Goal: Ask a question: Seek information or help from site administrators or community

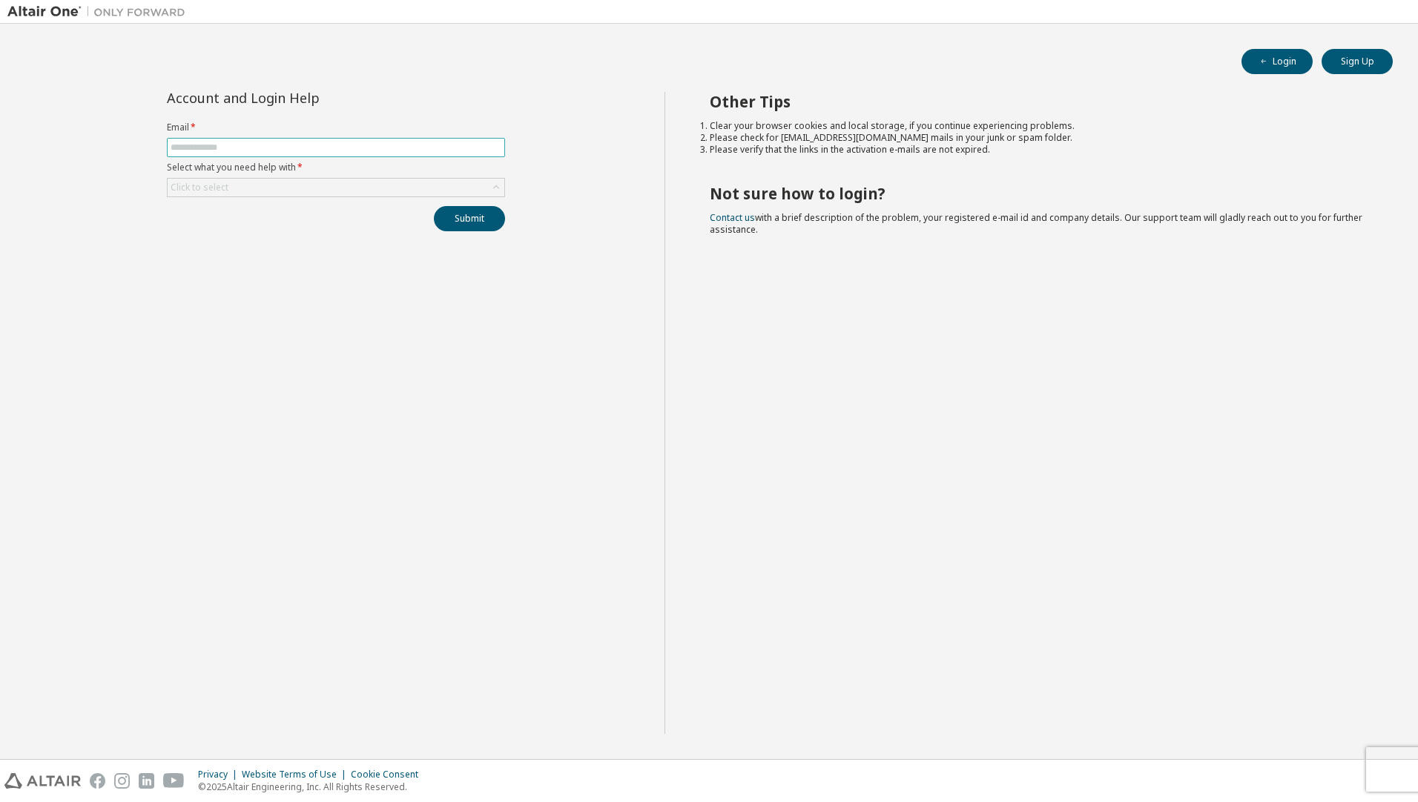
click at [373, 148] on input "text" at bounding box center [336, 148] width 331 height 12
type input "**********"
click at [328, 196] on div "Click to select" at bounding box center [336, 188] width 337 height 18
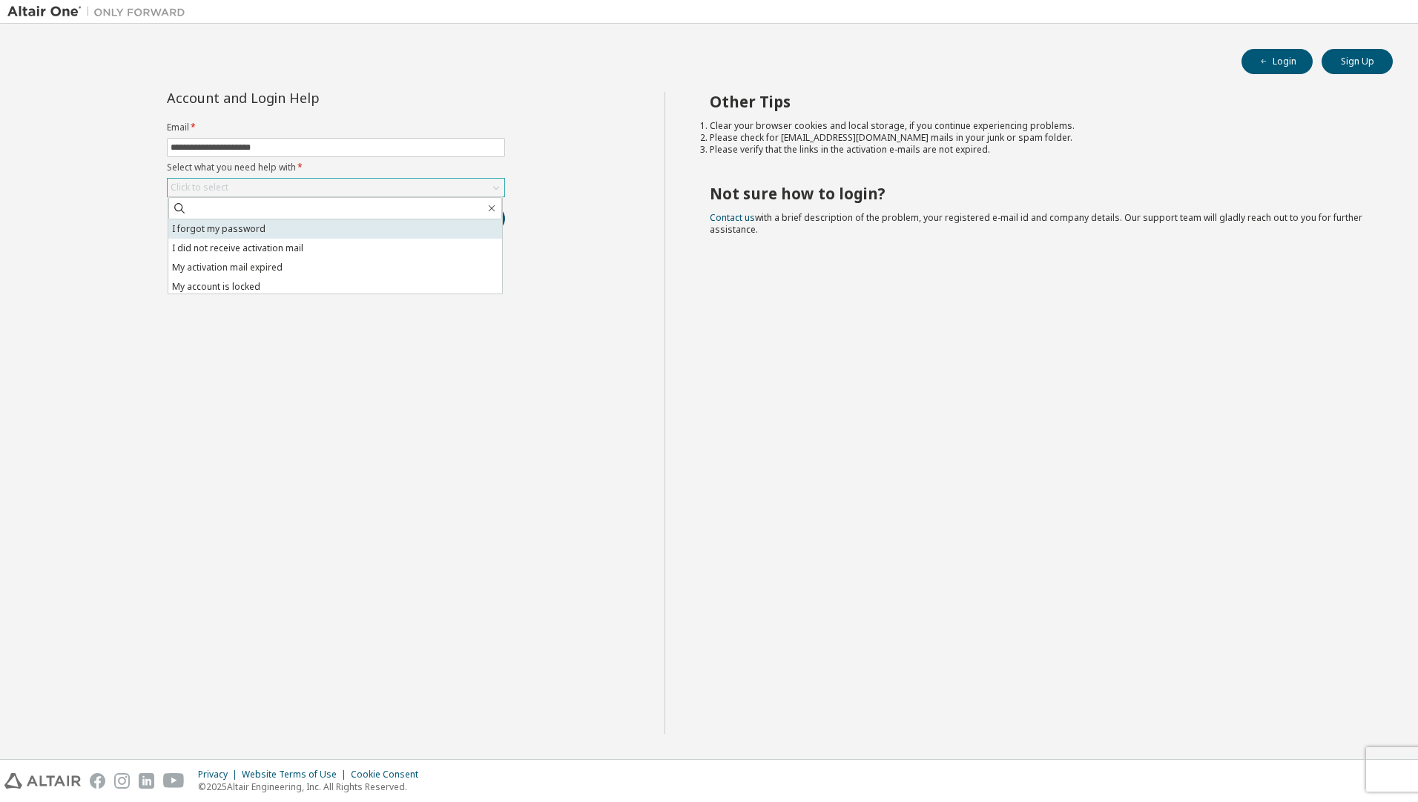
click at [251, 234] on li "I forgot my password" at bounding box center [335, 229] width 334 height 19
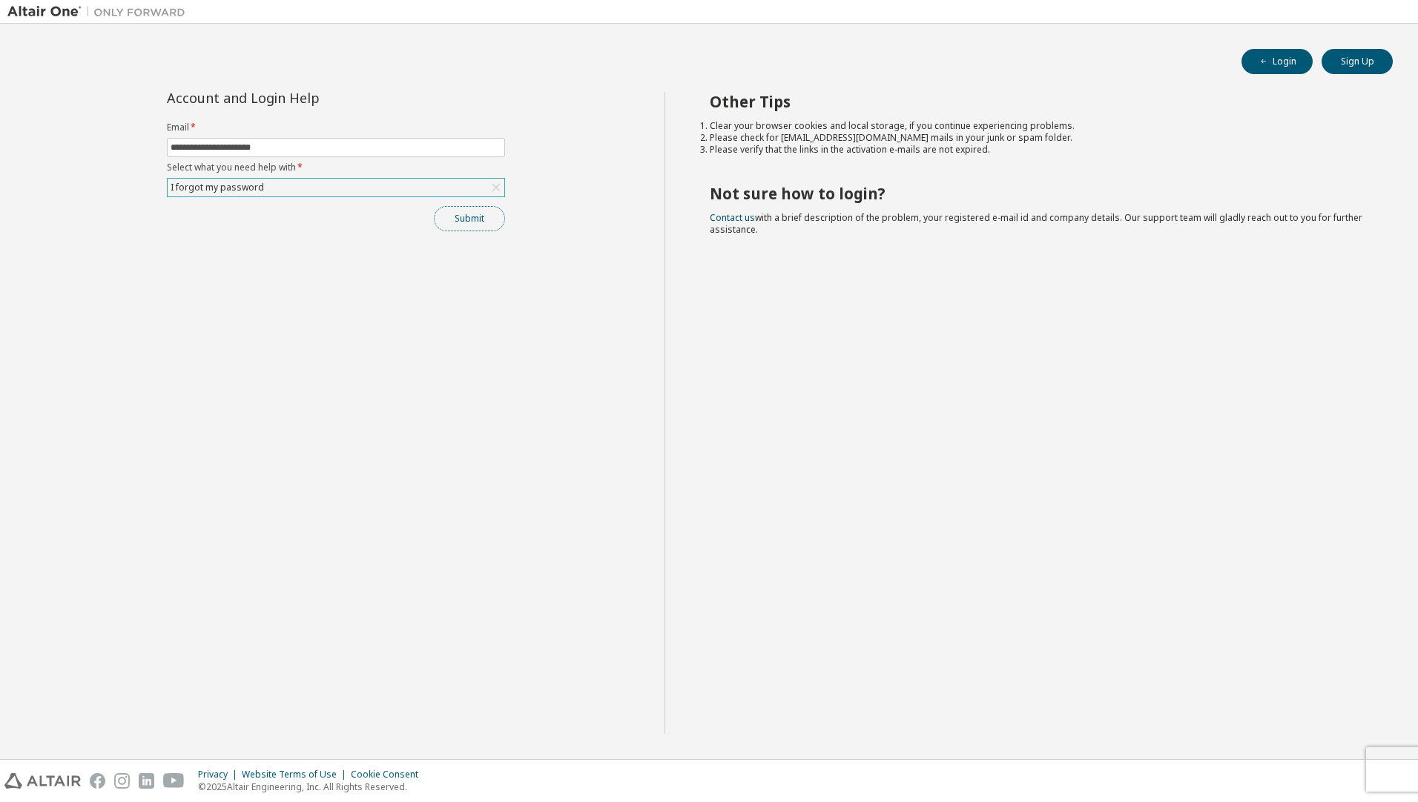
click at [442, 225] on button "Submit" at bounding box center [469, 218] width 71 height 25
click at [742, 222] on span "Contact us with a brief description of the problem, your registered e-mail id a…" at bounding box center [1036, 223] width 653 height 24
click at [733, 215] on link "Contact us" at bounding box center [732, 217] width 45 height 13
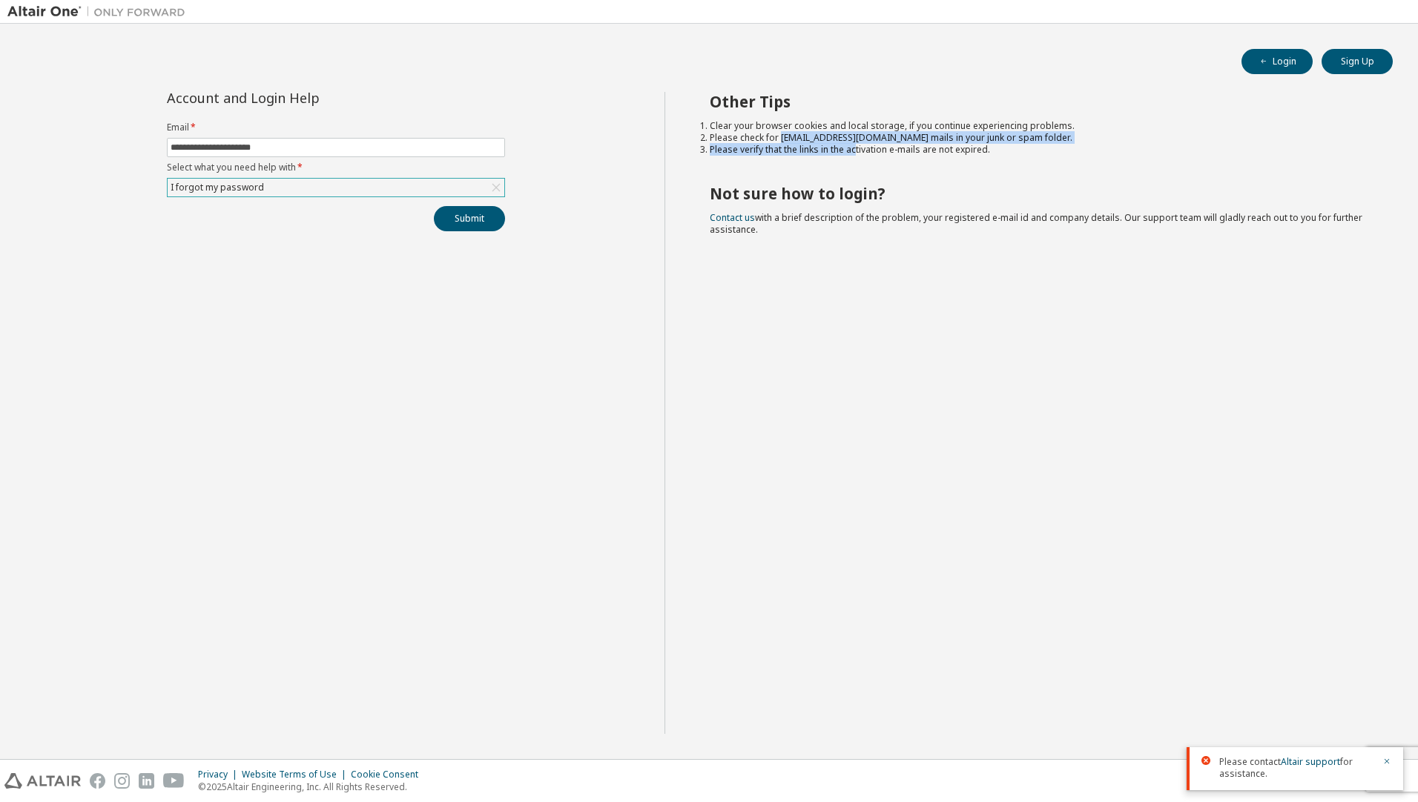
drag, startPoint x: 780, startPoint y: 137, endPoint x: 856, endPoint y: 143, distance: 75.9
click at [856, 143] on ol "Clear your browser cookies and local storage, if you continue experiencing prob…" at bounding box center [1038, 138] width 657 height 36
drag, startPoint x: 856, startPoint y: 143, endPoint x: 859, endPoint y: 171, distance: 27.6
click at [859, 171] on div "Other Tips Clear your browser cookies and local storage, if you continue experi…" at bounding box center [1037, 413] width 747 height 642
drag, startPoint x: 856, startPoint y: 138, endPoint x: 780, endPoint y: 136, distance: 75.7
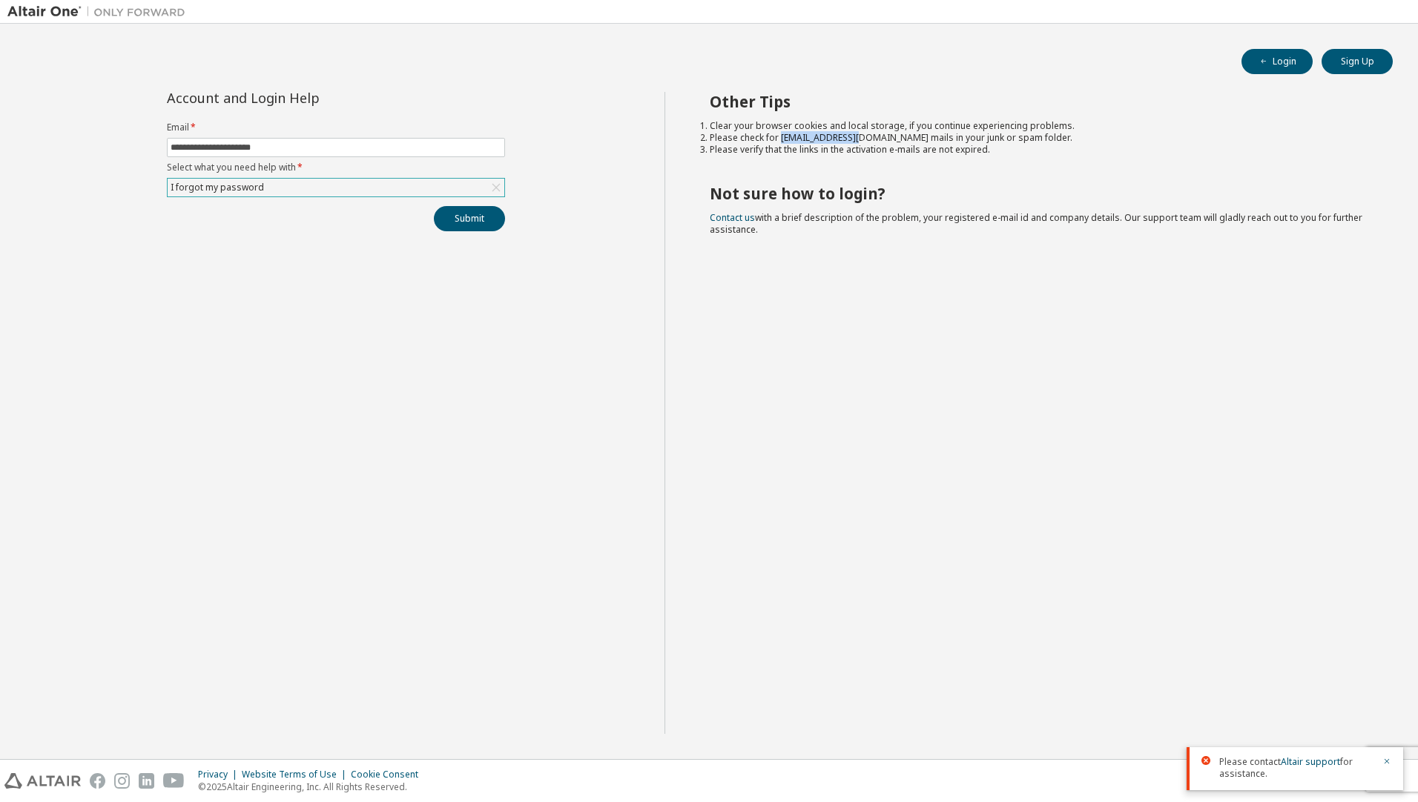
click at [780, 136] on li "Please check for [EMAIL_ADDRESS][DOMAIN_NAME] mails in your junk or spam folder." at bounding box center [1038, 138] width 657 height 12
copy li "[EMAIL_ADDRESS][DOMAIN_NAME]"
click at [537, 463] on div "**********" at bounding box center [335, 413] width 657 height 642
click at [761, 355] on div "Other Tips Clear your browser cookies and local storage, if you continue experi…" at bounding box center [1037, 413] width 747 height 642
click at [581, 612] on div "**********" at bounding box center [335, 413] width 657 height 642
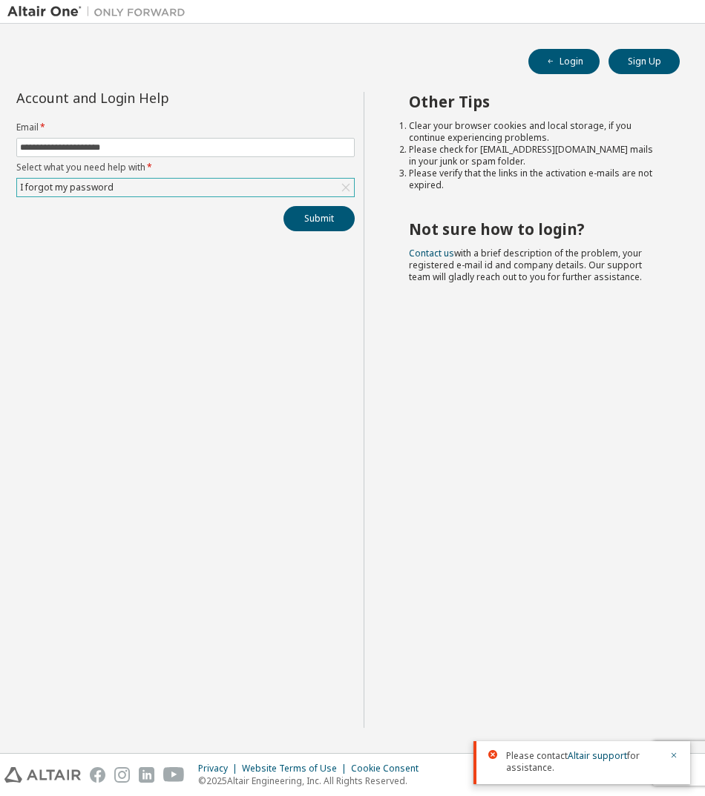
click at [525, 441] on div "Other Tips Clear your browser cookies and local storage, if you continue experi…" at bounding box center [530, 410] width 334 height 636
click at [604, 442] on div "Other Tips Clear your browser cookies and local storage, if you continue experi…" at bounding box center [530, 410] width 334 height 636
click at [673, 759] on icon "button" at bounding box center [673, 755] width 9 height 9
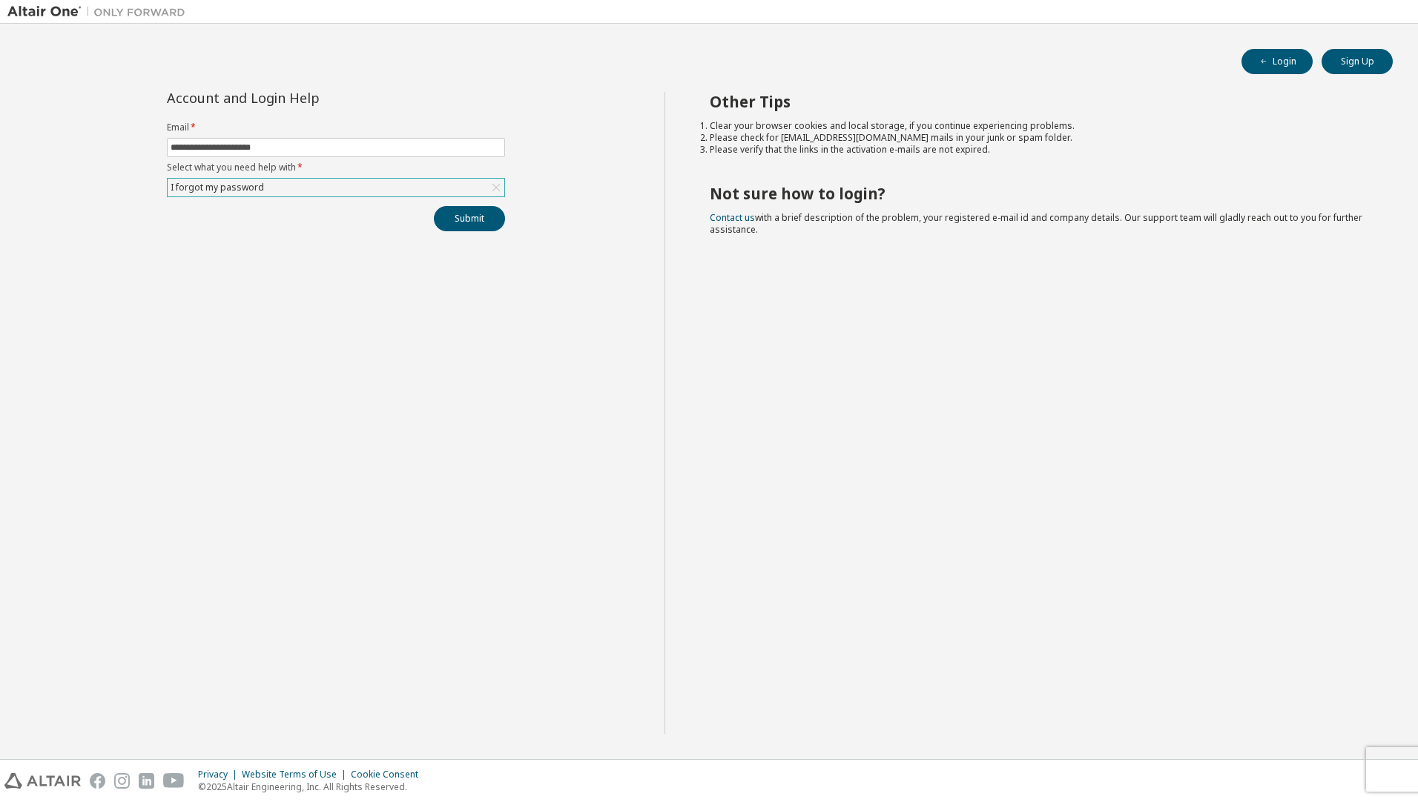
click at [888, 354] on div "Other Tips Clear your browser cookies and local storage, if you continue experi…" at bounding box center [1037, 413] width 747 height 642
